Goal: Navigation & Orientation: Find specific page/section

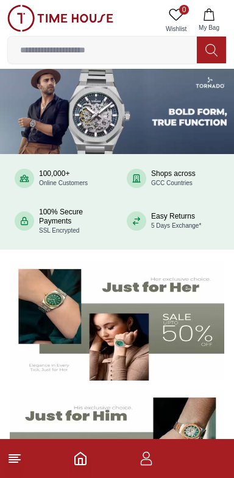
click at [16, 18] on img at bounding box center [60, 18] width 106 height 27
click at [13, 462] on line at bounding box center [13, 462] width 9 height 0
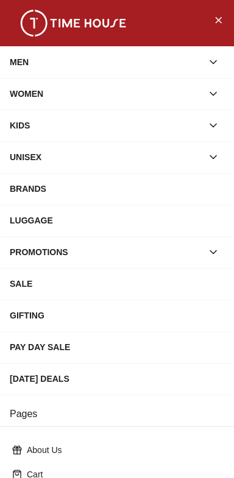
scroll to position [186, 0]
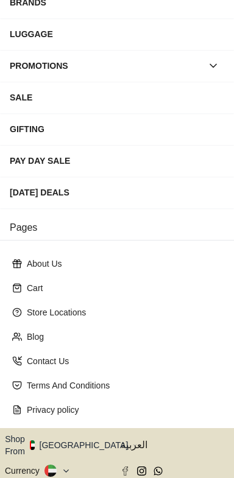
click at [77, 433] on button "Shop From [GEOGRAPHIC_DATA]" at bounding box center [71, 445] width 132 height 24
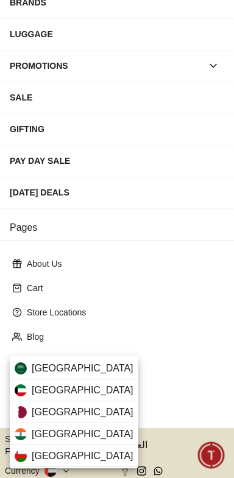
click at [86, 363] on div "[GEOGRAPHIC_DATA]" at bounding box center [74, 369] width 129 height 22
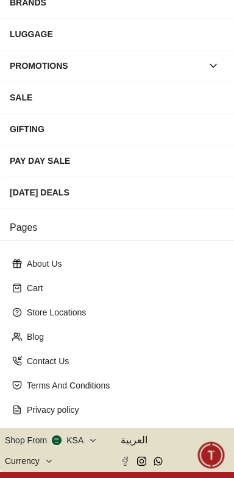
scroll to position [185, 0]
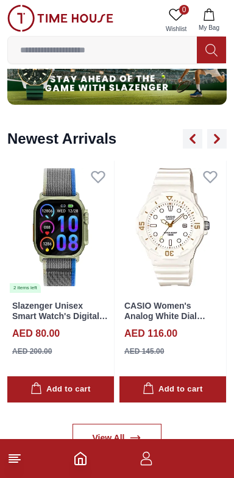
scroll to position [816, 0]
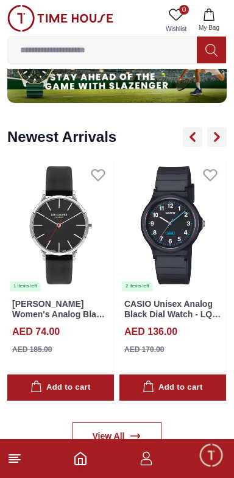
click at [130, 217] on img at bounding box center [172, 225] width 107 height 133
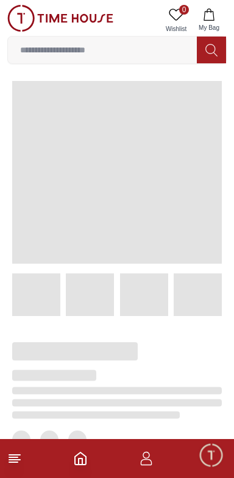
click at [193, 238] on span at bounding box center [117, 172] width 210 height 183
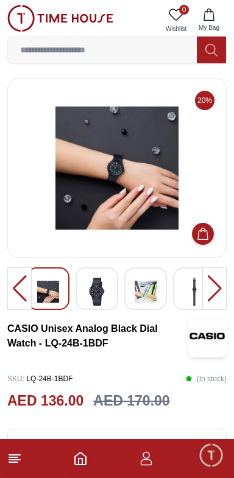
click at [100, 291] on img at bounding box center [97, 292] width 22 height 28
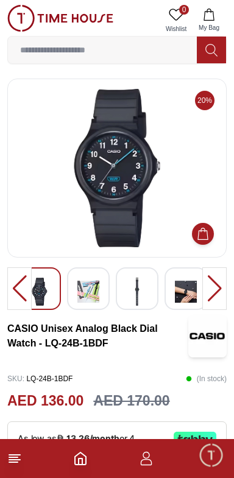
click at [186, 292] on img at bounding box center [186, 292] width 22 height 28
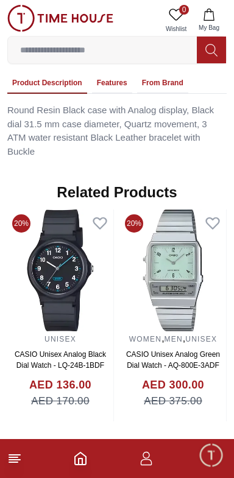
scroll to position [804, 0]
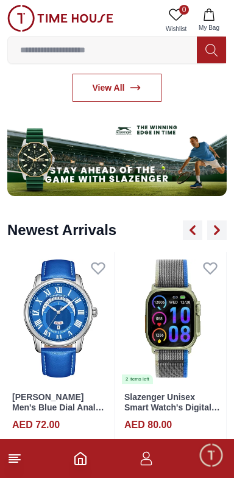
scroll to position [718, 0]
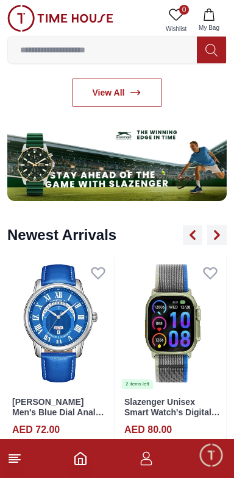
click at [13, 462] on line at bounding box center [13, 462] width 9 height 0
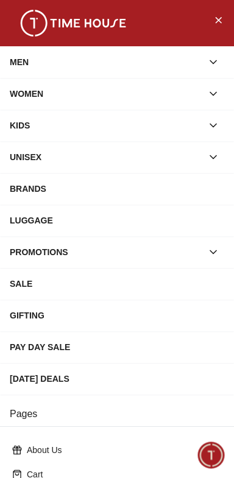
scroll to position [186, 0]
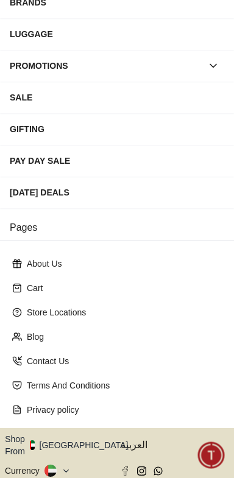
click at [77, 433] on button "Shop From [GEOGRAPHIC_DATA]" at bounding box center [71, 445] width 132 height 24
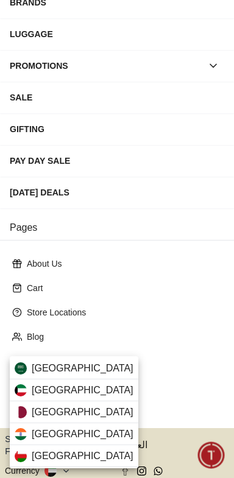
click at [82, 364] on div "[GEOGRAPHIC_DATA]" at bounding box center [74, 369] width 129 height 22
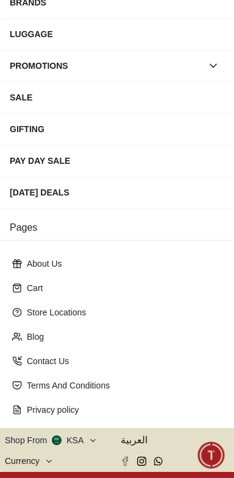
scroll to position [185, 0]
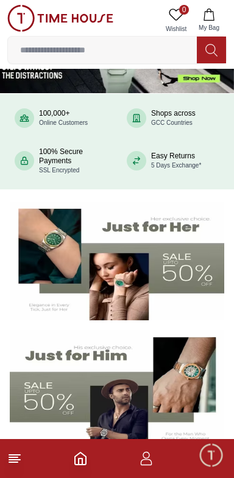
scroll to position [31, 0]
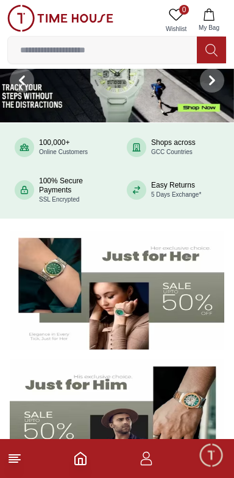
click at [16, 458] on line at bounding box center [13, 458] width 9 height 0
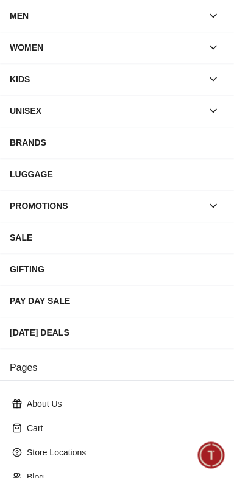
scroll to position [186, 0]
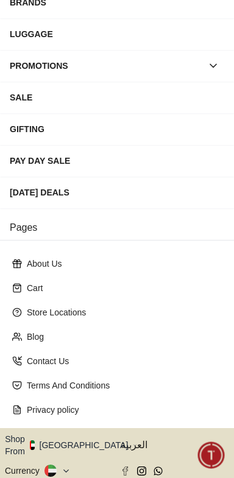
click at [73, 433] on button "Shop From [GEOGRAPHIC_DATA]" at bounding box center [71, 445] width 132 height 24
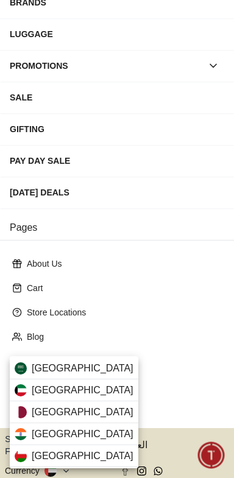
click at [87, 361] on div "[GEOGRAPHIC_DATA]" at bounding box center [74, 369] width 129 height 22
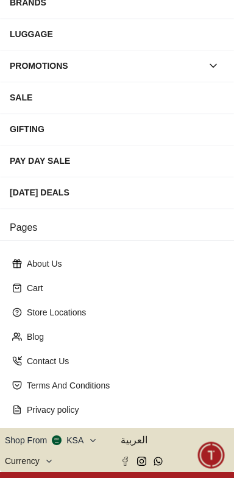
scroll to position [185, 0]
